Goal: Check status: Check status

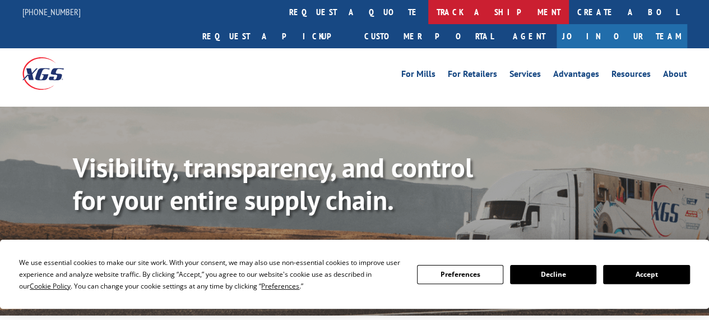
click at [428, 7] on link "track a shipment" at bounding box center [498, 12] width 141 height 24
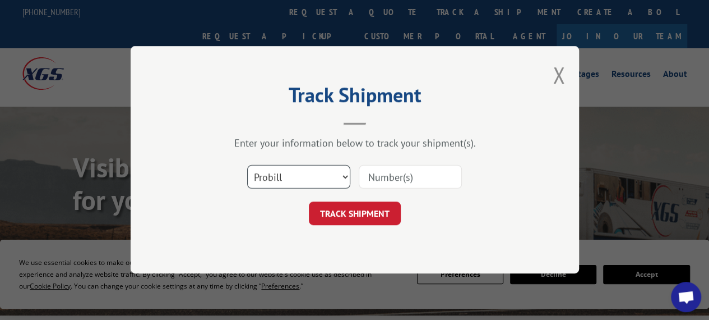
click at [336, 166] on select "Select category... Probill BOL PO" at bounding box center [298, 177] width 103 height 24
select select "po"
click at [247, 165] on select "Select category... Probill BOL PO" at bounding box center [298, 177] width 103 height 24
click at [382, 178] on input at bounding box center [410, 177] width 103 height 24
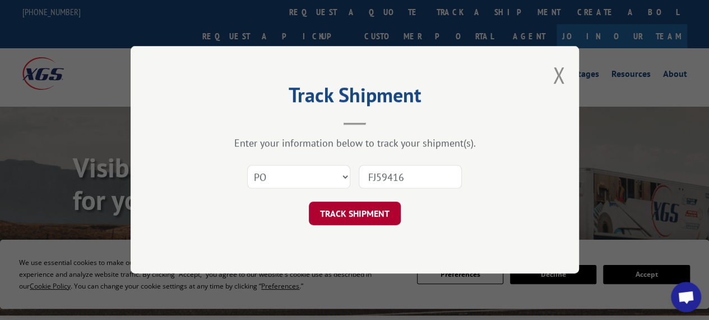
type input "FJ59416"
click at [364, 209] on button "TRACK SHIPMENT" at bounding box center [355, 214] width 92 height 24
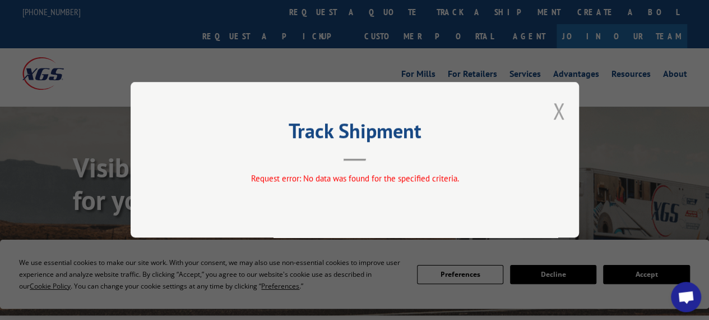
click at [562, 109] on button "Close modal" at bounding box center [559, 111] width 12 height 30
